Goal: Transaction & Acquisition: Subscribe to service/newsletter

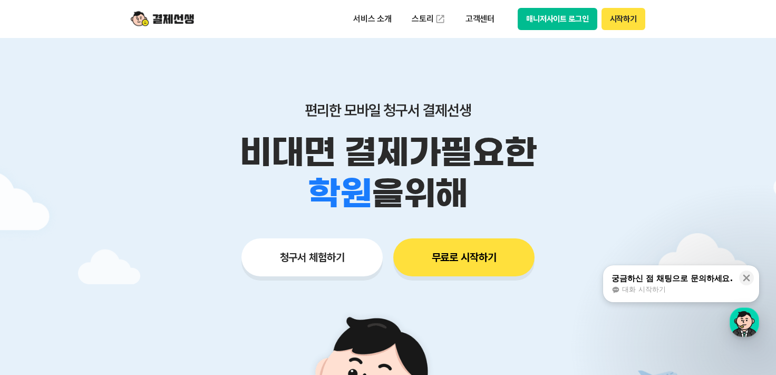
click at [634, 20] on button "시작하기" at bounding box center [624, 19] width 44 height 22
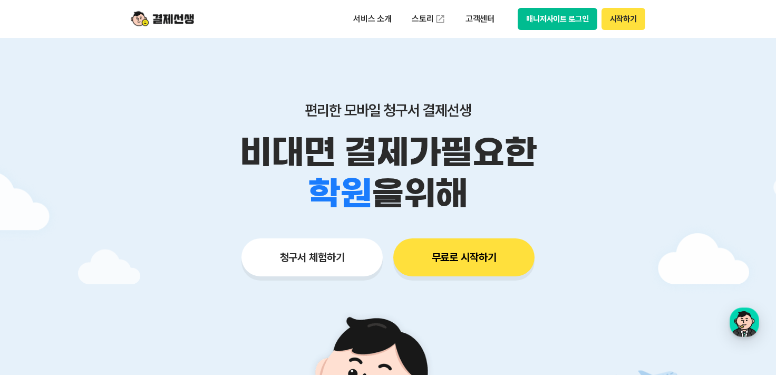
click at [468, 250] on button "무료로 시작하기" at bounding box center [463, 257] width 141 height 38
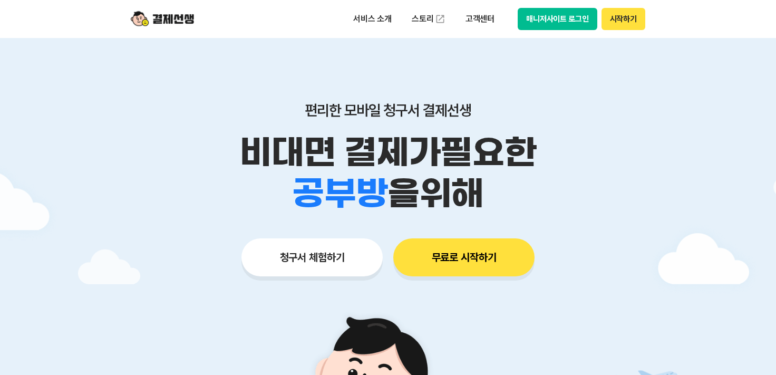
click at [180, 28] on img at bounding box center [162, 19] width 63 height 20
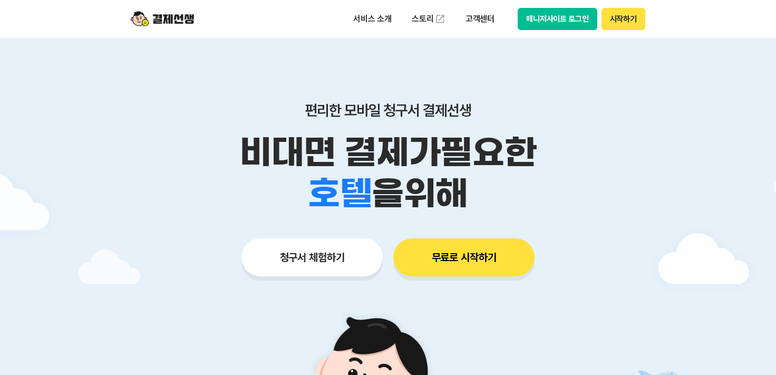
click at [181, 22] on img at bounding box center [162, 19] width 63 height 20
click at [559, 23] on button "매니저사이트 로그인" at bounding box center [558, 19] width 80 height 22
